Goal: Information Seeking & Learning: Learn about a topic

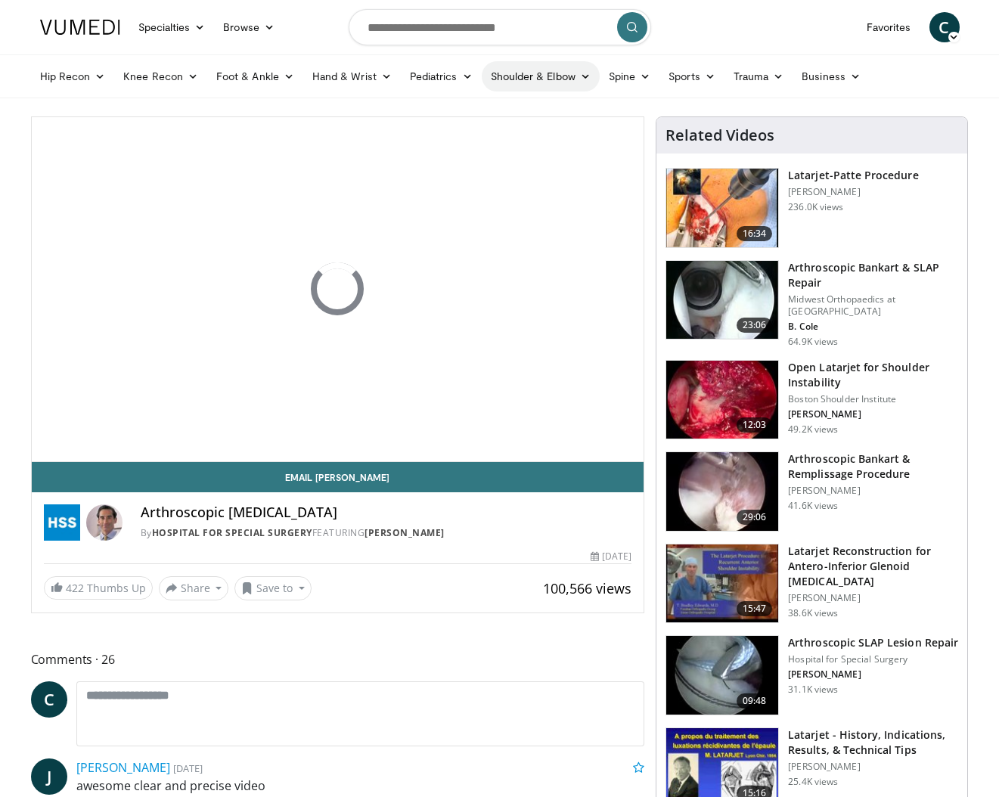
click at [541, 69] on link "Shoulder & Elbow" at bounding box center [541, 76] width 118 height 30
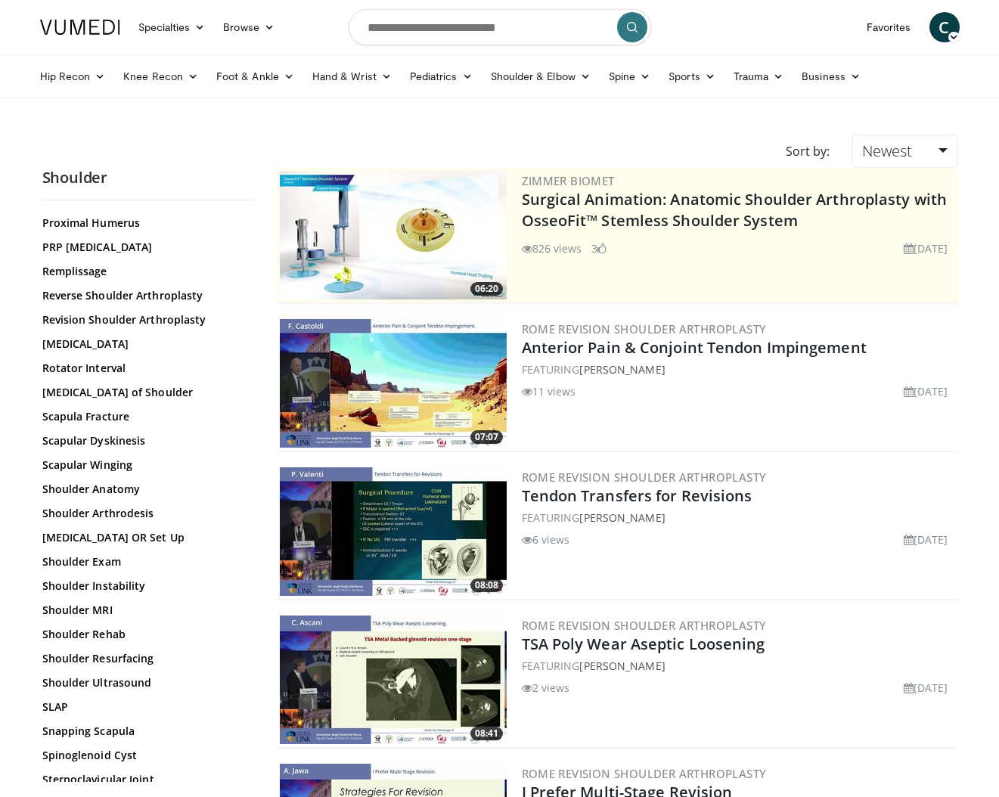
scroll to position [1203, 0]
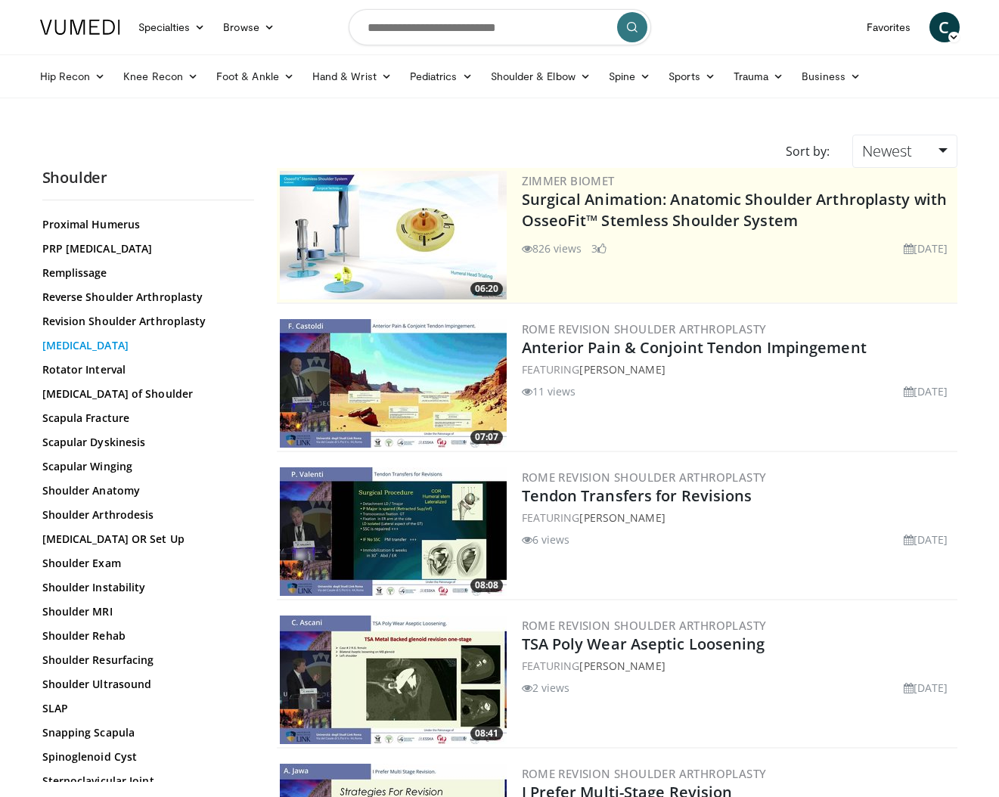
click at [113, 346] on link "Rotator Cuff Repair" at bounding box center [144, 345] width 204 height 15
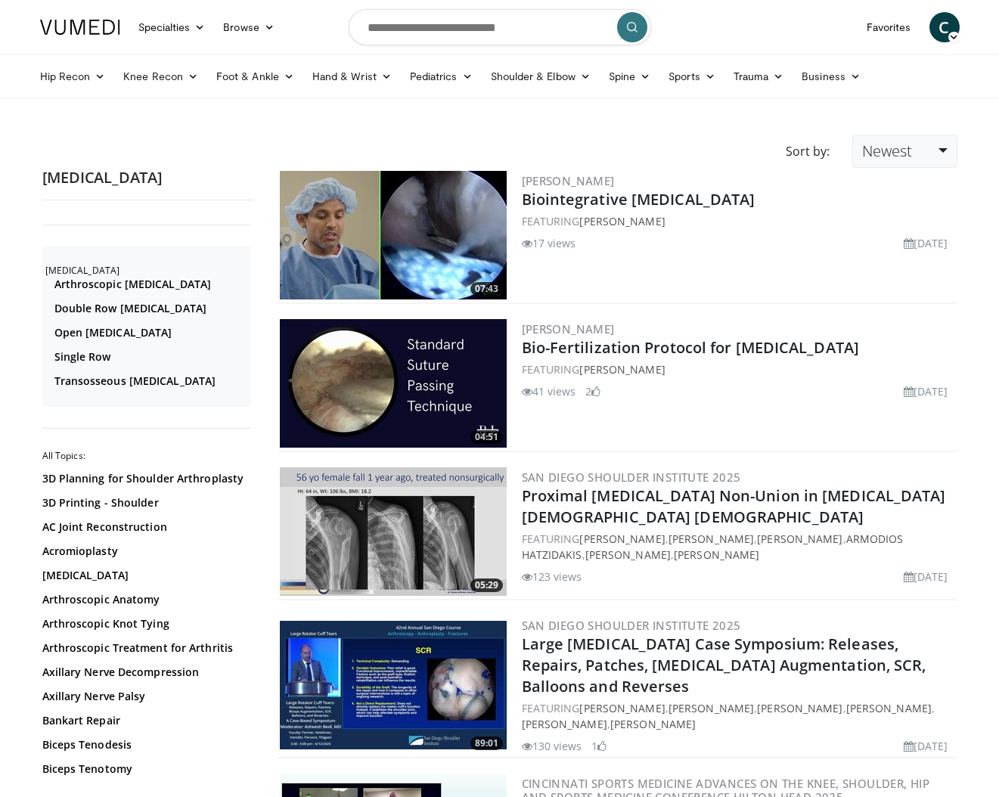
click at [931, 157] on link "Newest" at bounding box center [904, 151] width 104 height 33
click at [914, 185] on link "Relevance" at bounding box center [912, 188] width 119 height 24
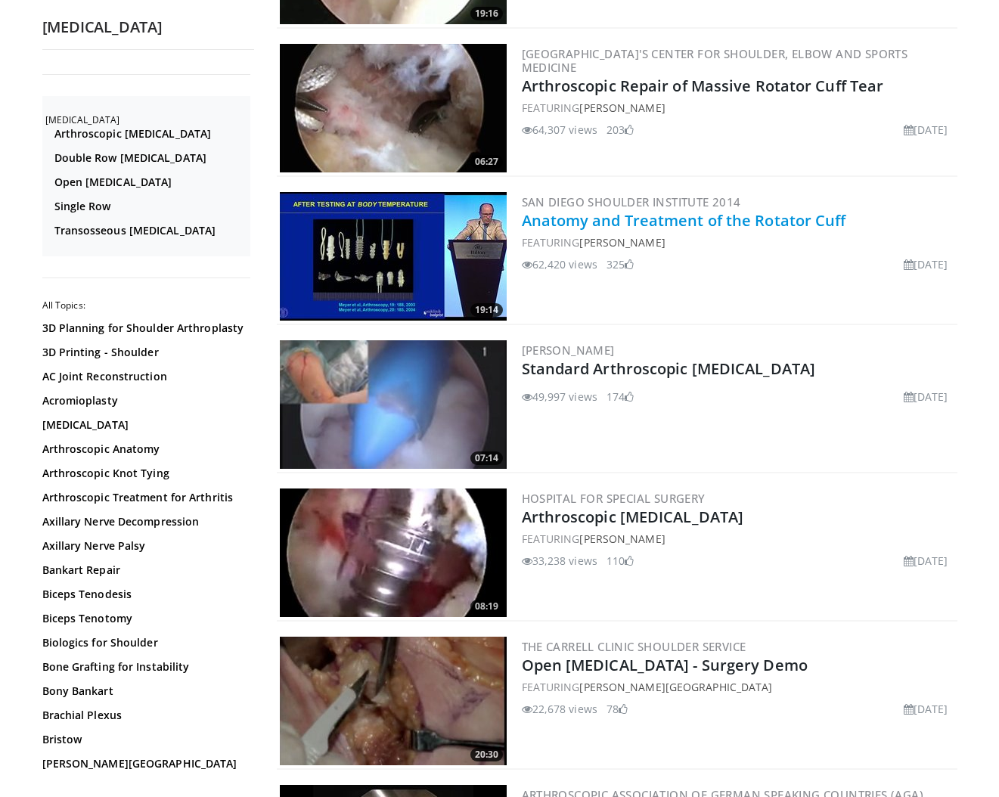
scroll to position [750, 0]
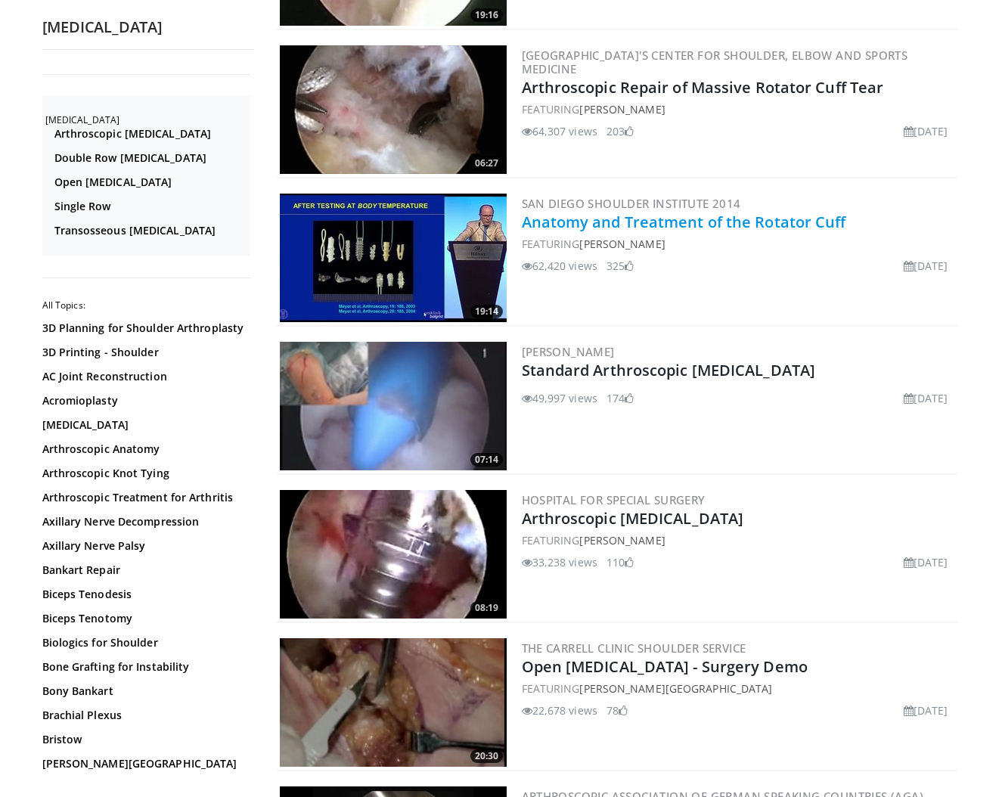
click at [711, 212] on link "Anatomy and Treatment of the Rotator Cuff" at bounding box center [684, 222] width 324 height 20
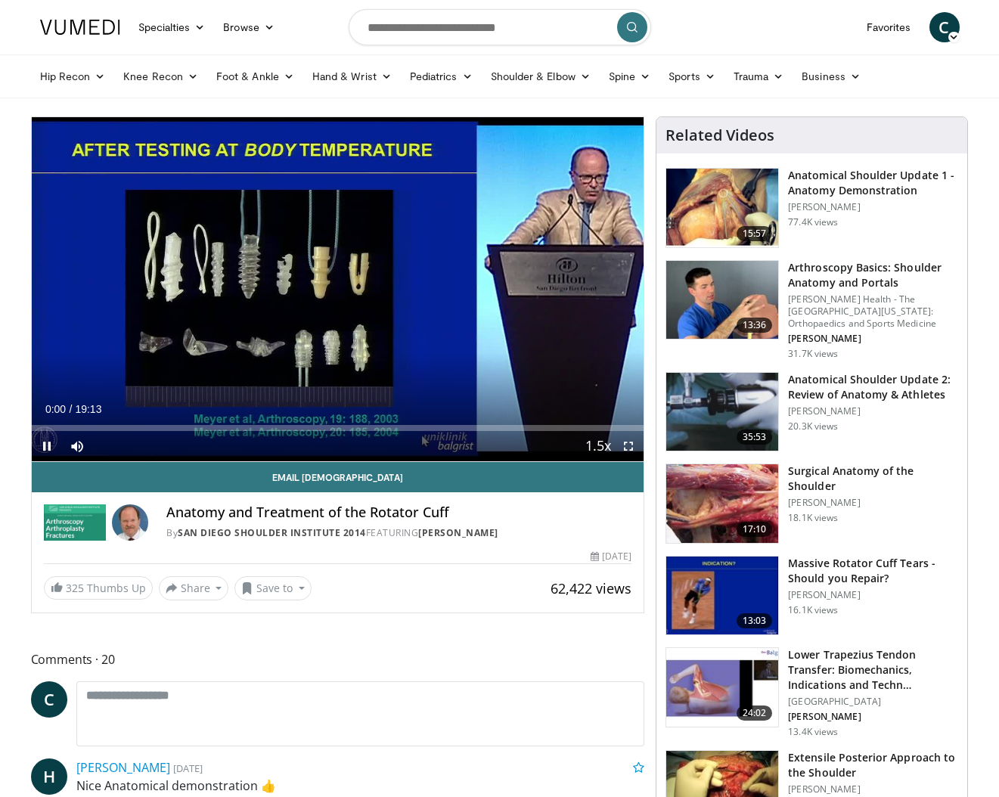
click at [634, 445] on span "Video Player" at bounding box center [628, 446] width 30 height 30
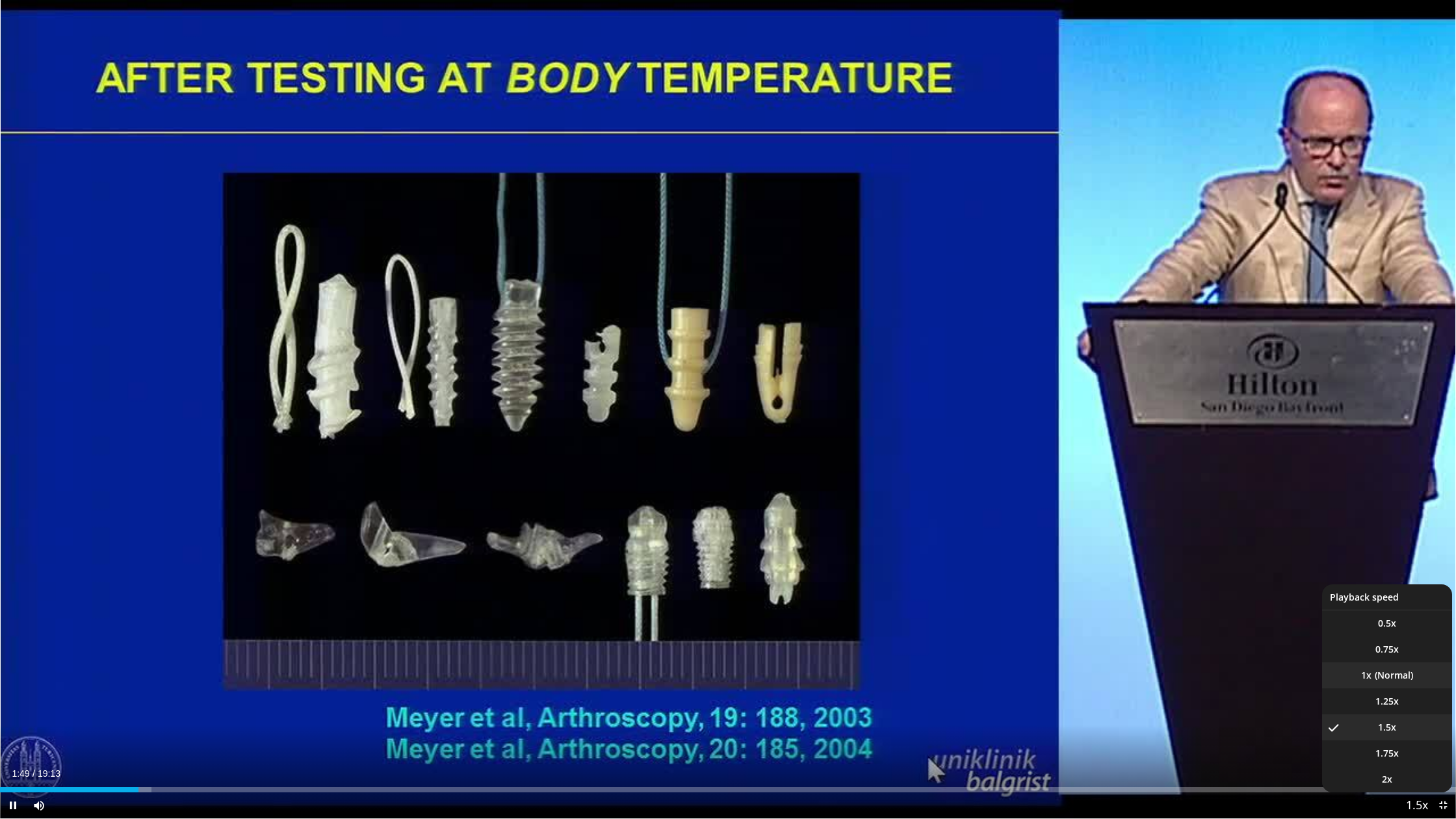
click at [858, 681] on li "1x" at bounding box center [1386, 675] width 130 height 26
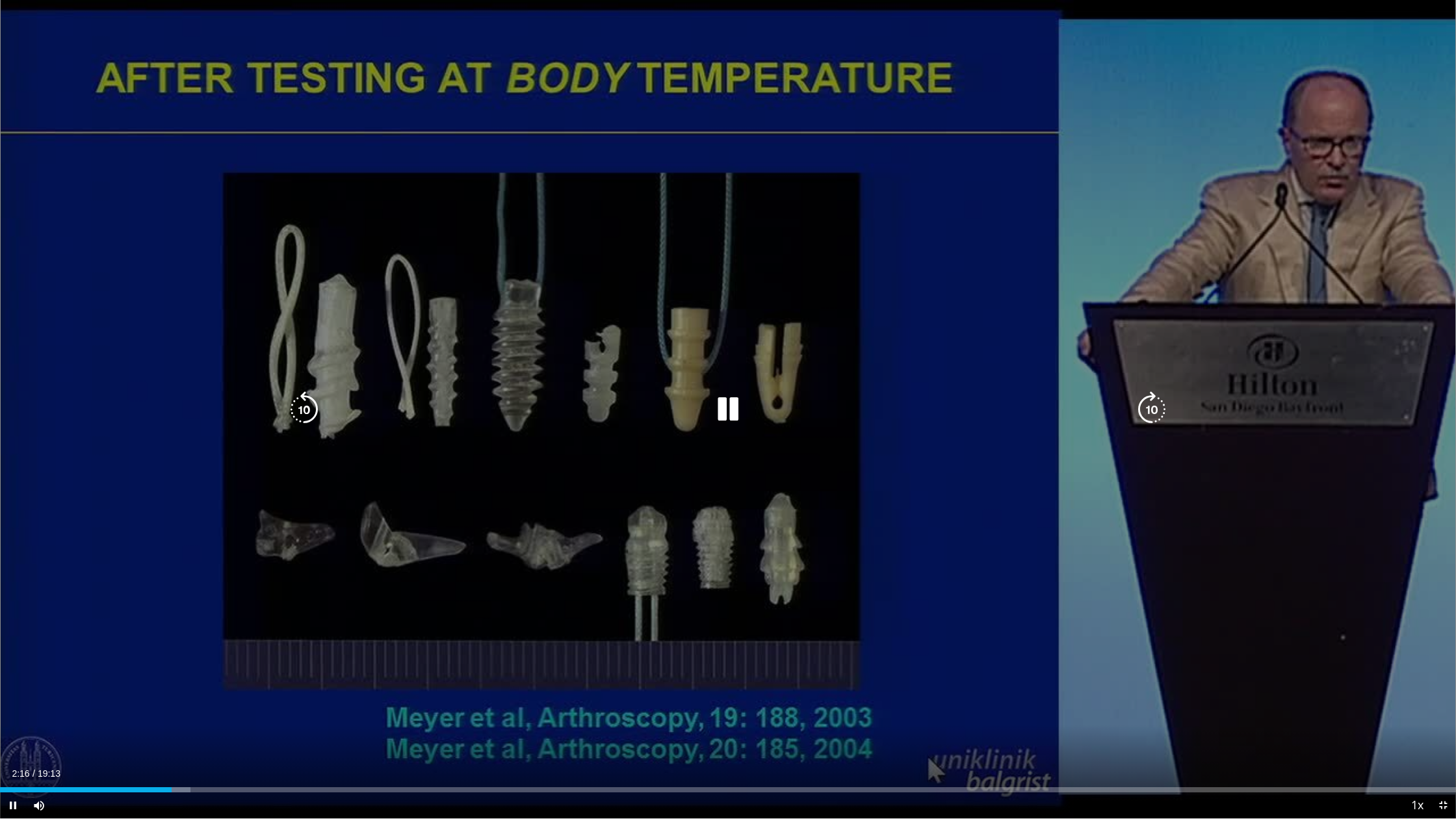
click at [305, 414] on icon "Video Player" at bounding box center [304, 409] width 36 height 36
click at [307, 411] on icon "Video Player" at bounding box center [304, 409] width 36 height 36
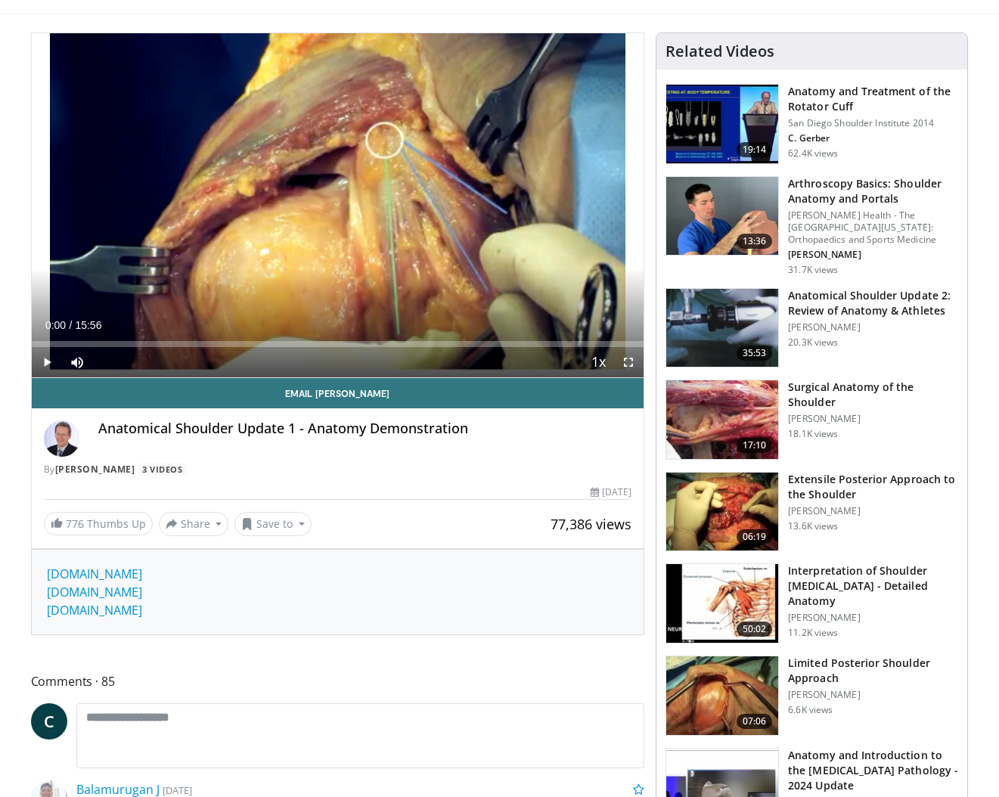
scroll to position [91, 0]
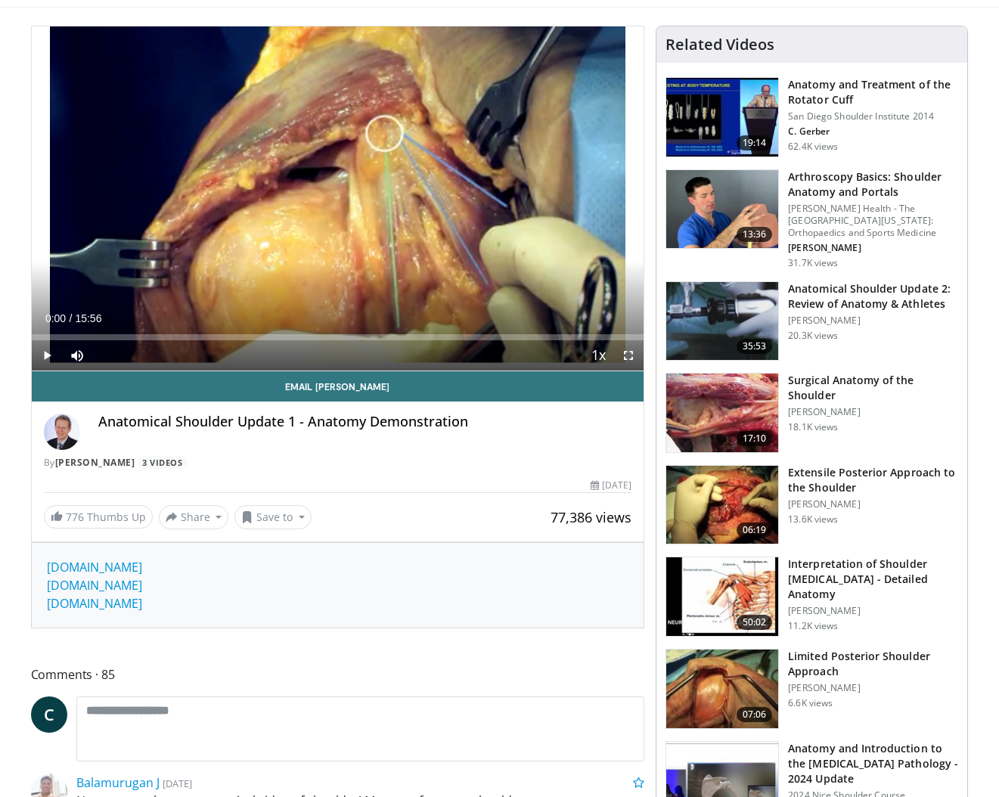
click at [734, 692] on img at bounding box center [722, 689] width 112 height 79
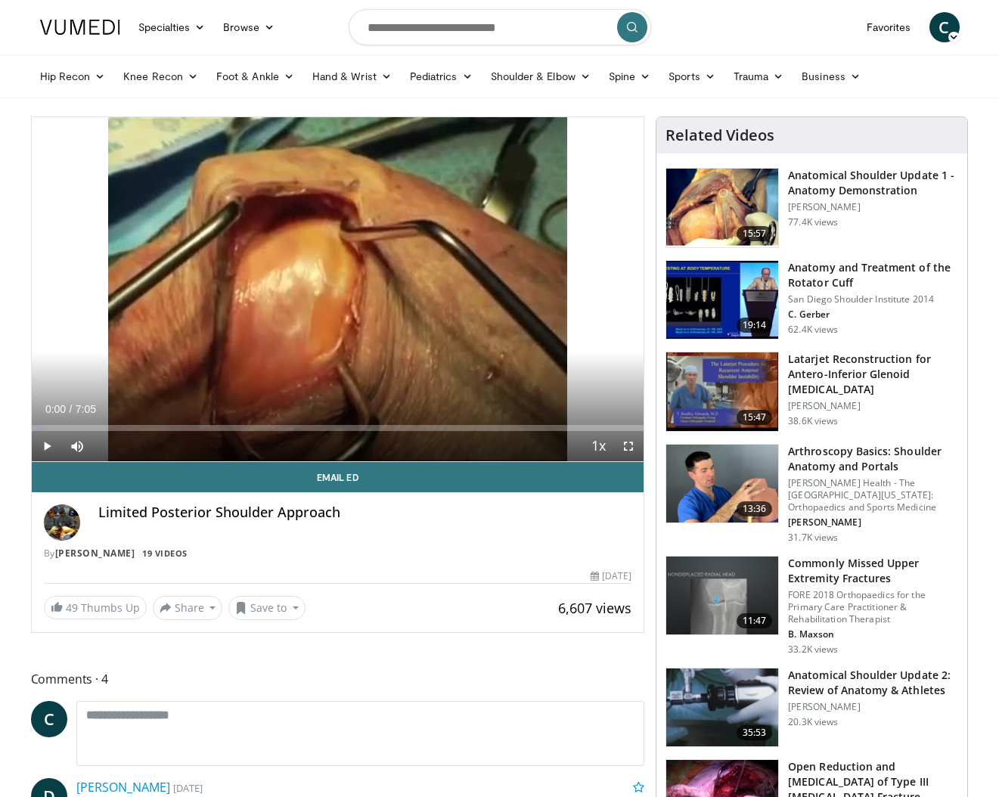
click at [626, 448] on span "Video Player" at bounding box center [628, 446] width 30 height 30
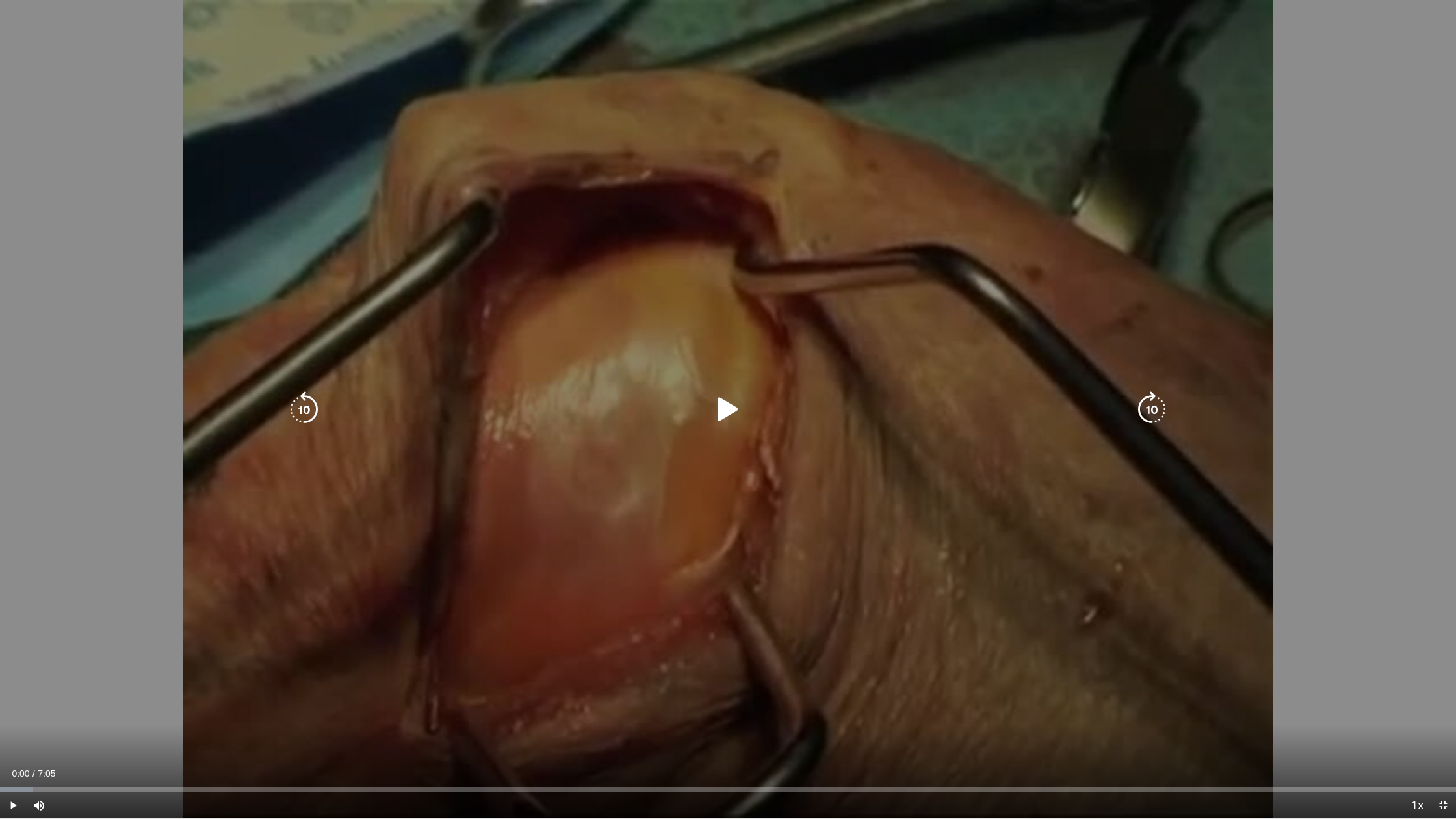
click at [725, 412] on icon "Video Player" at bounding box center [728, 409] width 36 height 36
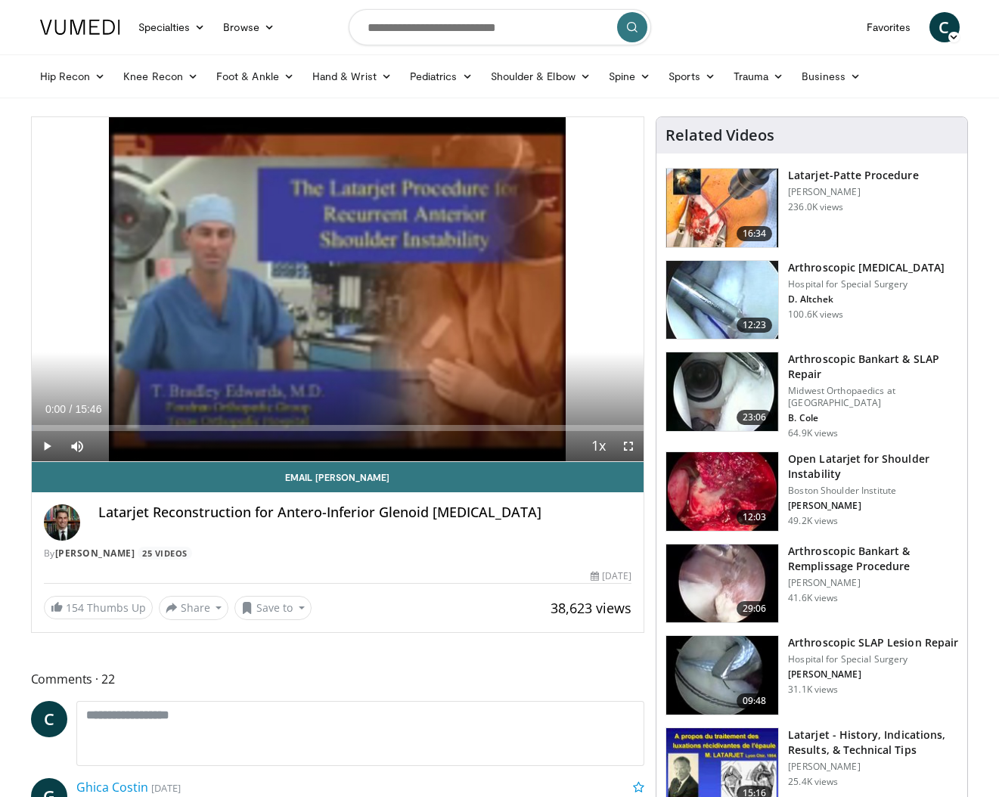
scroll to position [2, 0]
